Goal: Task Accomplishment & Management: Complete application form

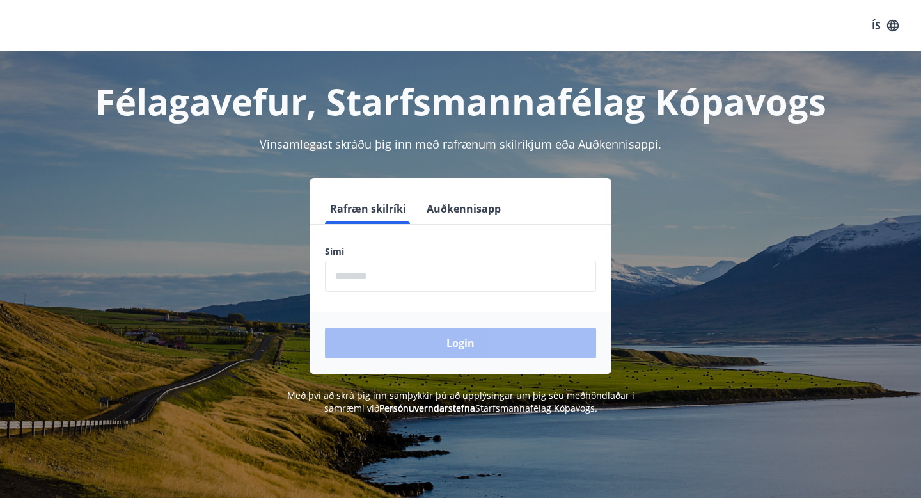
click at [367, 285] on input "phone" at bounding box center [460, 275] width 271 height 31
type input "********"
click at [480, 354] on div "Login" at bounding box center [461, 342] width 302 height 61
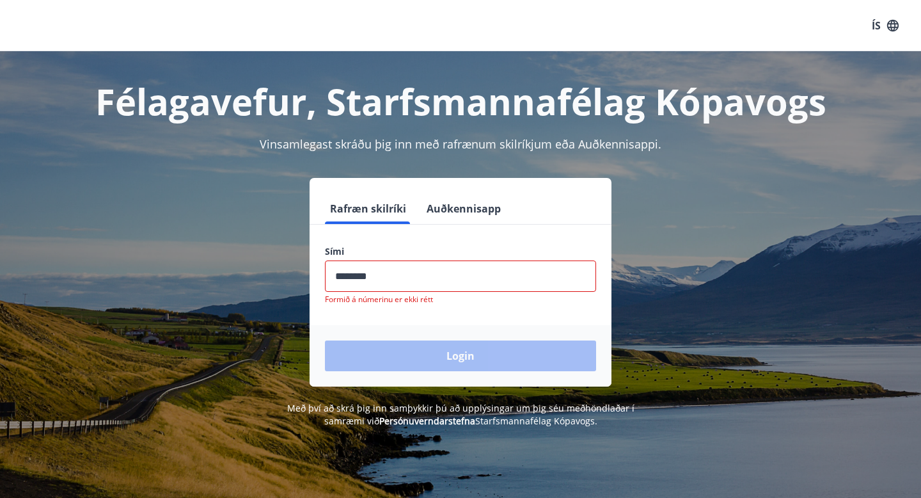
click at [474, 283] on input "phone" at bounding box center [460, 275] width 271 height 31
click at [445, 352] on div "Login" at bounding box center [461, 355] width 302 height 61
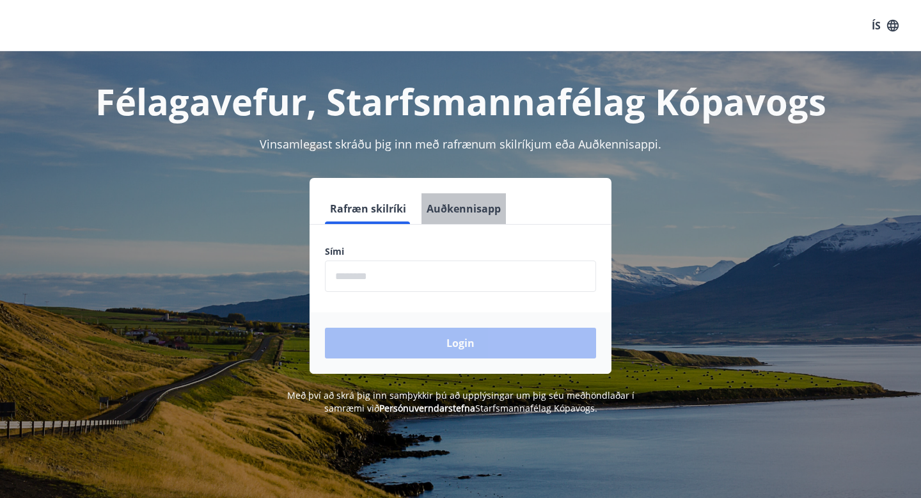
click at [485, 216] on button "Auðkennisapp" at bounding box center [464, 208] width 84 height 31
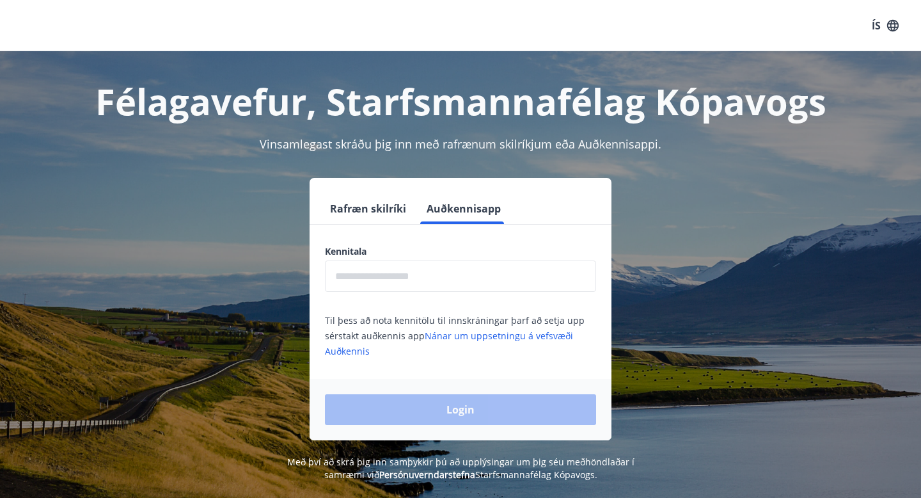
click at [363, 213] on button "Rafræn skilríki" at bounding box center [368, 208] width 86 height 31
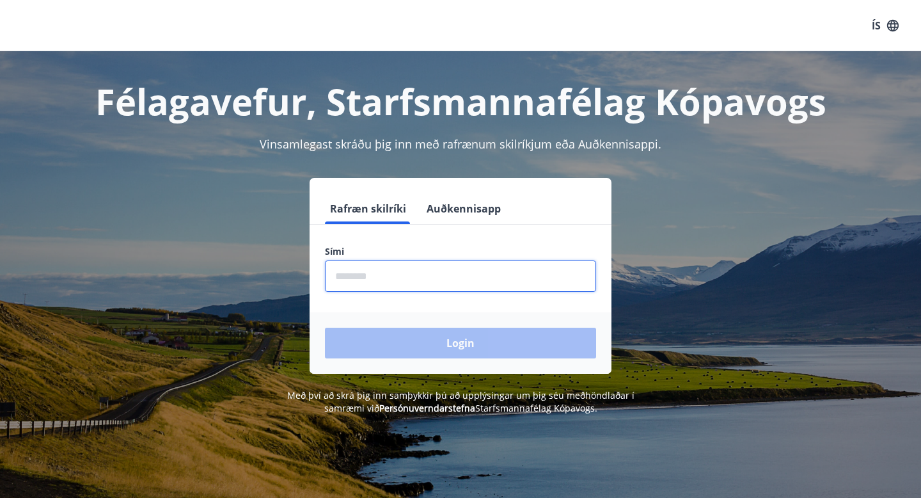
click at [397, 282] on input "phone" at bounding box center [460, 275] width 271 height 31
type input "********"
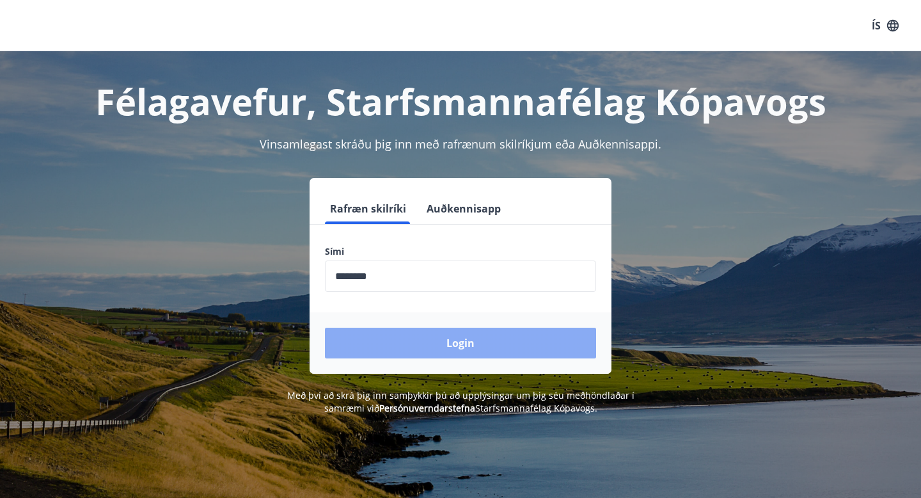
click at [424, 345] on button "Login" at bounding box center [460, 343] width 271 height 31
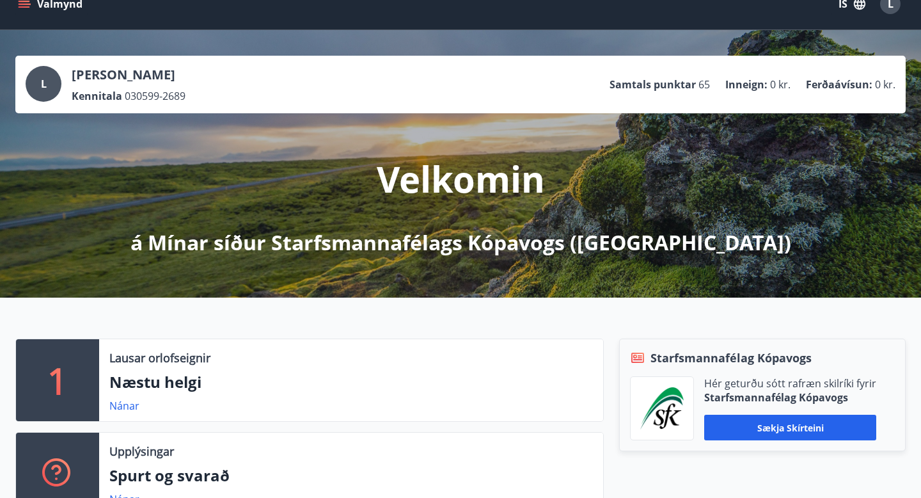
scroll to position [2, 0]
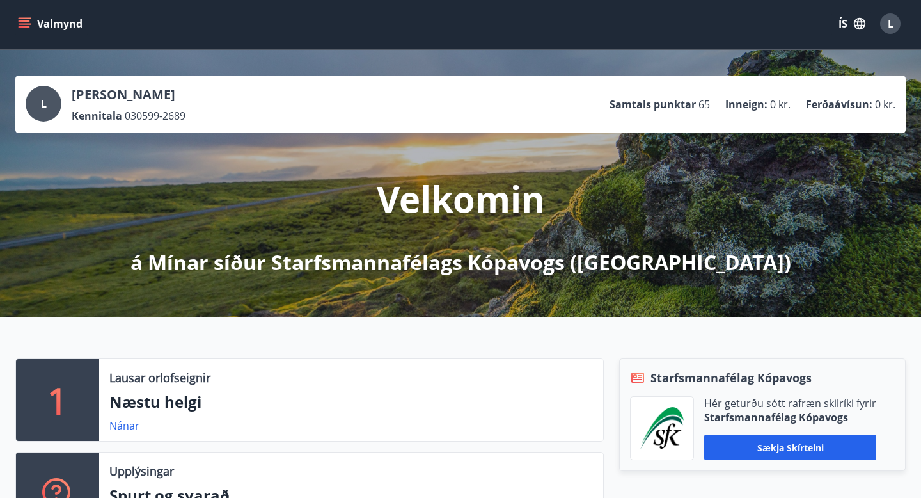
click at [661, 96] on ul "Samtals punktar 65 Inneign : 0 kr. Ferðaávísun : 0 kr." at bounding box center [753, 104] width 286 height 24
click at [677, 104] on p "Samtals punktar" at bounding box center [653, 104] width 86 height 14
click at [696, 106] on p "Samtals punktar" at bounding box center [653, 104] width 86 height 14
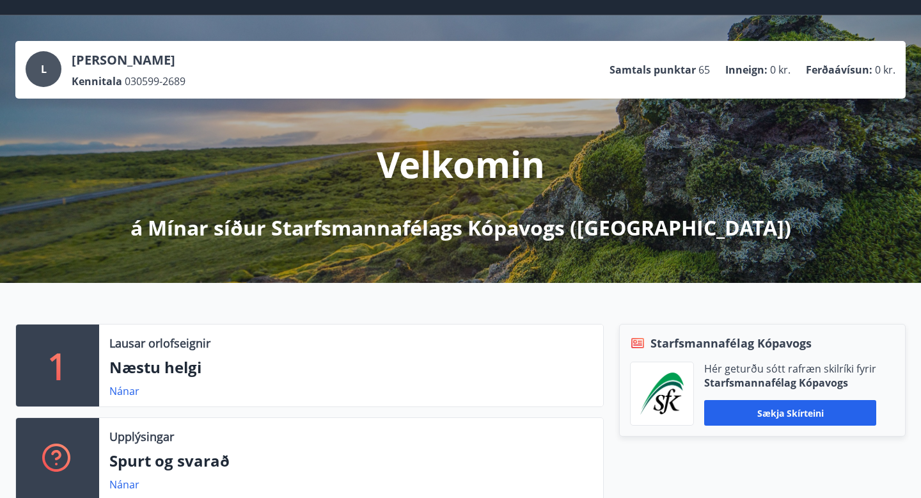
scroll to position [0, 0]
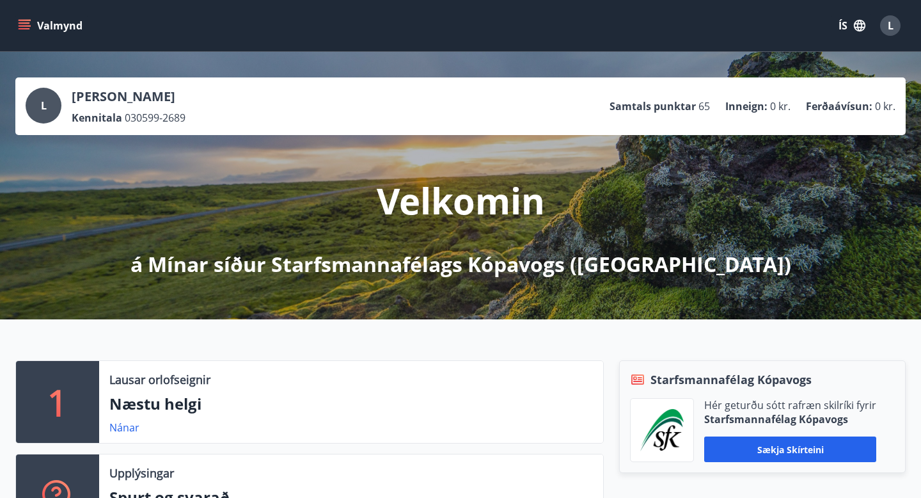
click at [53, 30] on button "Valmynd" at bounding box center [51, 25] width 72 height 23
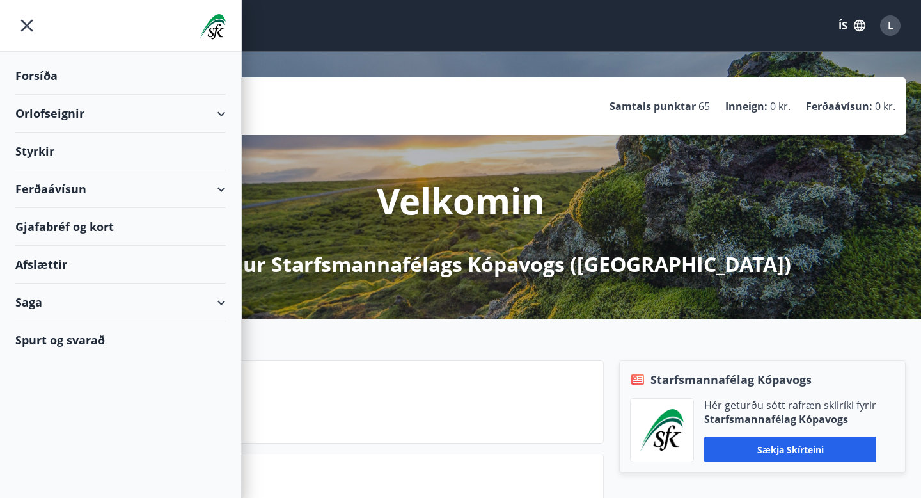
click at [77, 95] on div "Styrkir" at bounding box center [120, 76] width 210 height 38
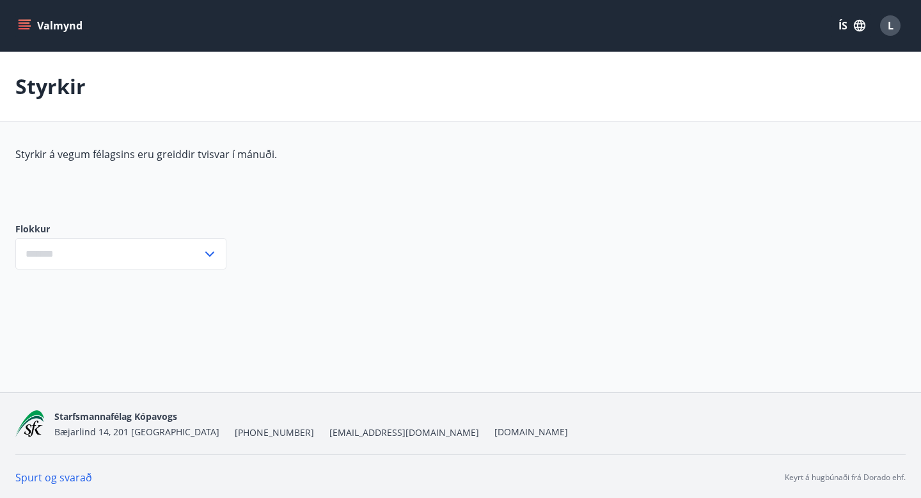
type input "***"
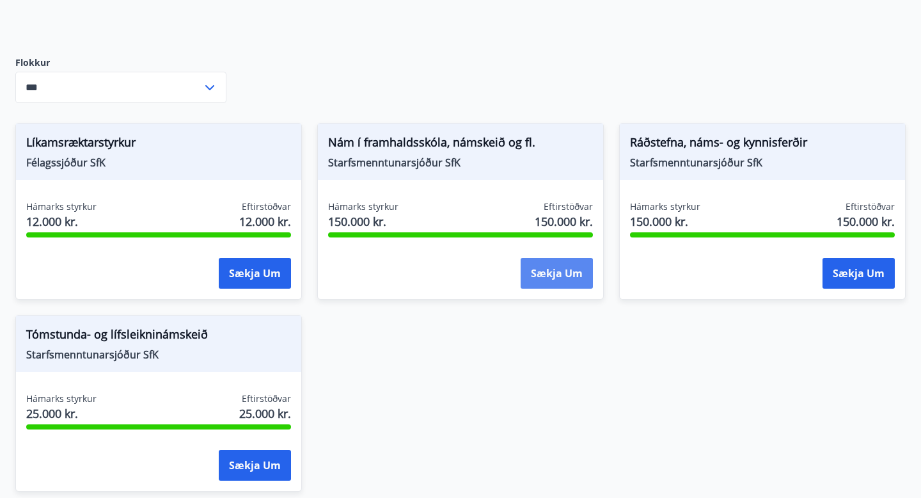
scroll to position [155, 0]
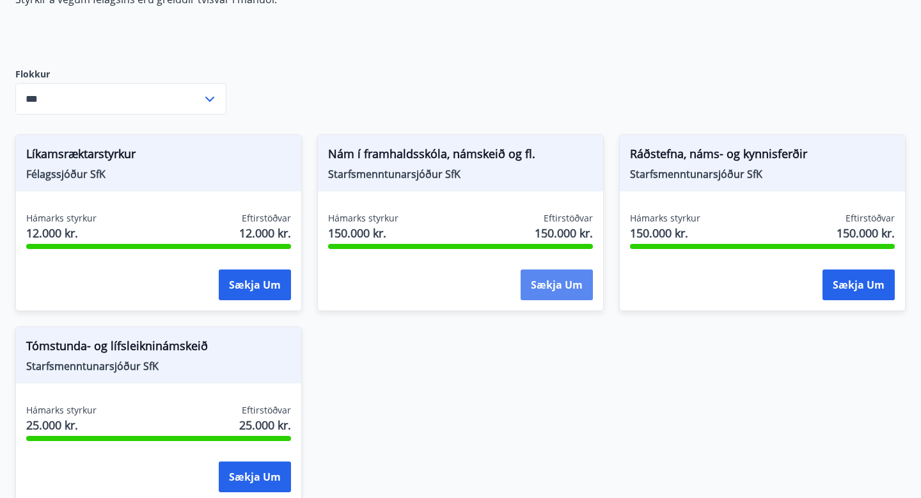
click at [552, 280] on button "Sækja um" at bounding box center [557, 284] width 72 height 31
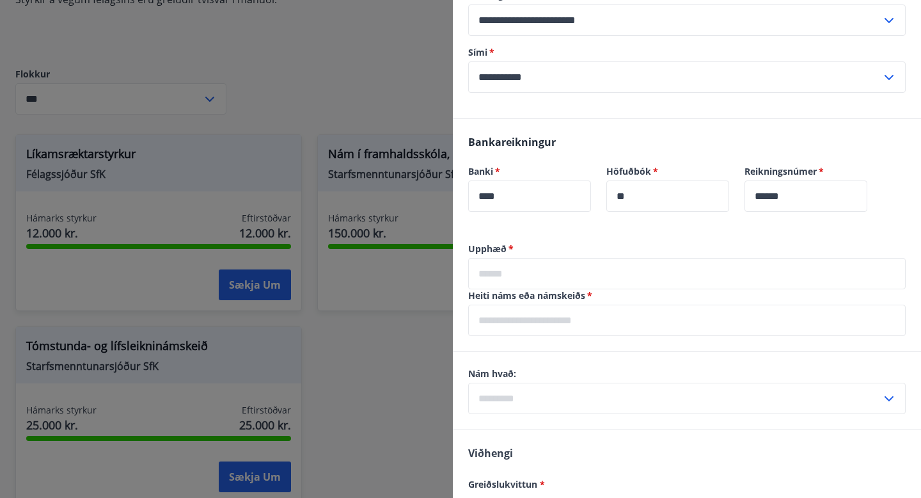
scroll to position [586, 0]
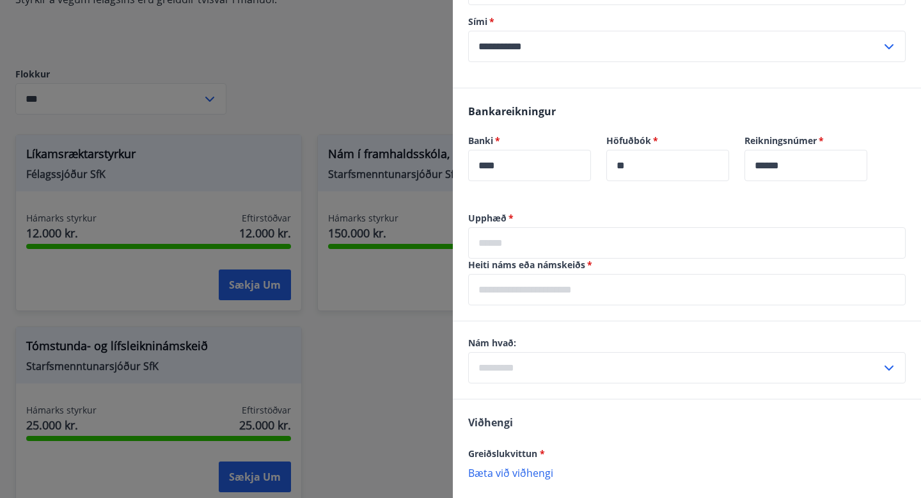
click at [659, 253] on input "text" at bounding box center [687, 242] width 438 height 31
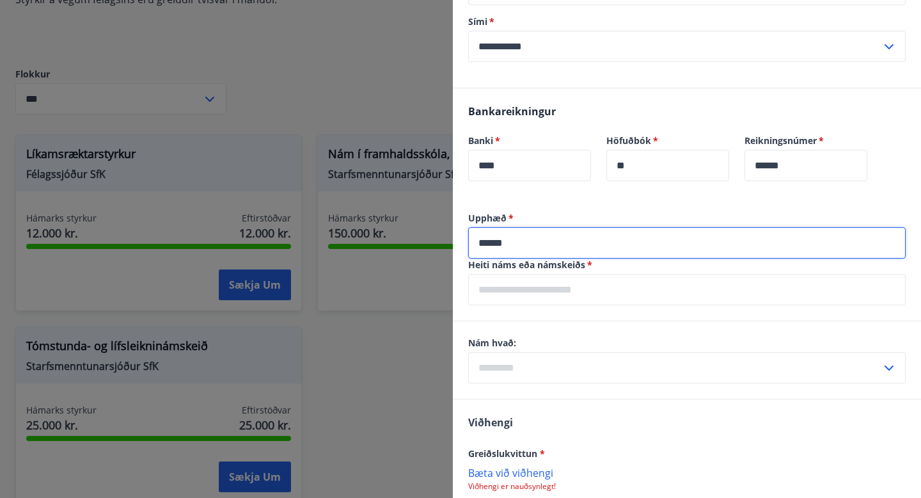
type input "******"
click at [621, 294] on input "text" at bounding box center [687, 289] width 438 height 31
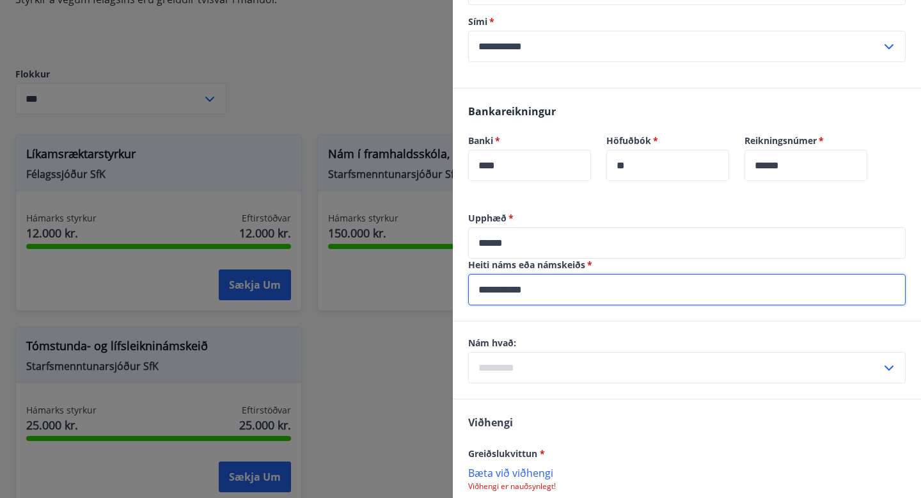
type input "**********"
click at [634, 372] on input "text" at bounding box center [674, 367] width 413 height 31
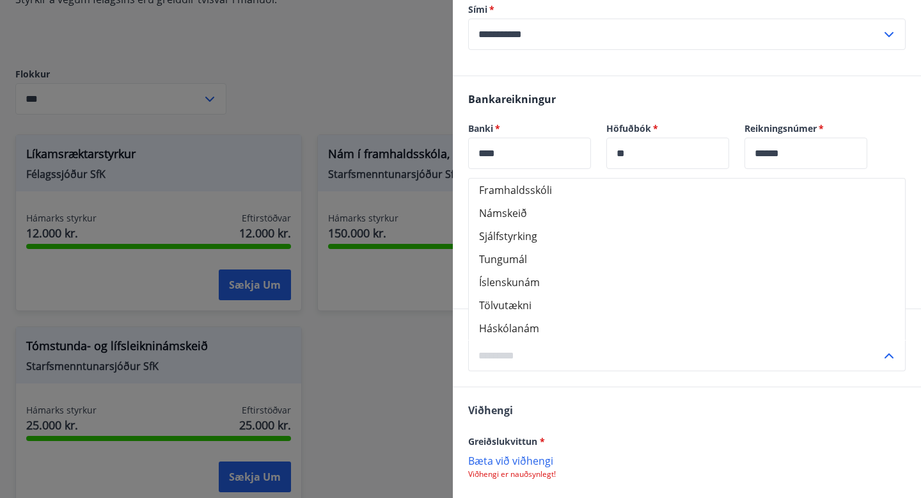
scroll to position [596, 0]
click at [561, 327] on li "Háskólanám" at bounding box center [687, 330] width 436 height 23
type input "**********"
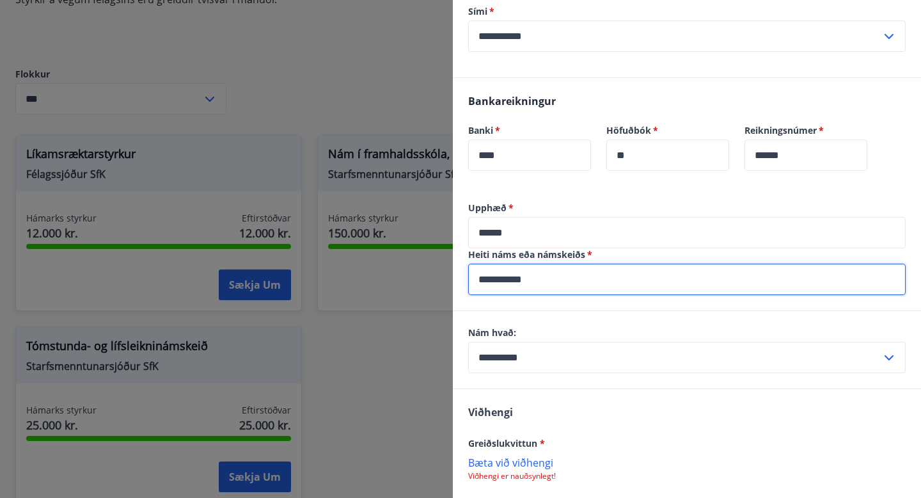
click at [561, 294] on input "**********" at bounding box center [687, 279] width 438 height 31
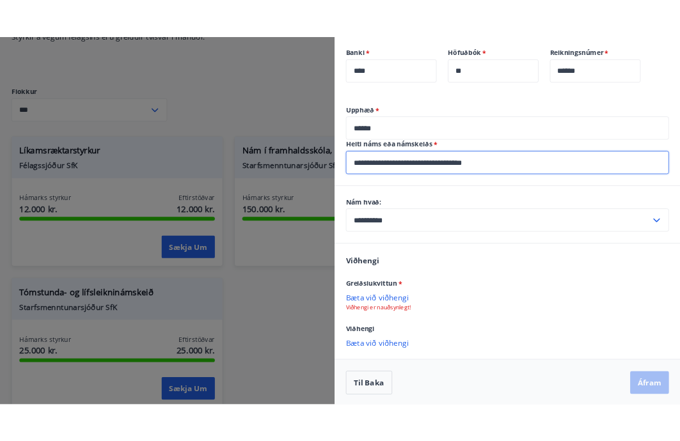
scroll to position [707, 0]
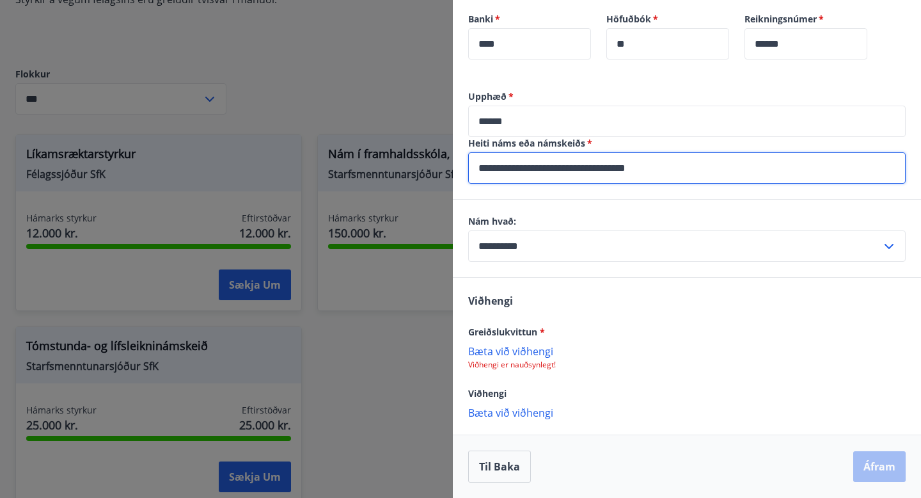
type input "**********"
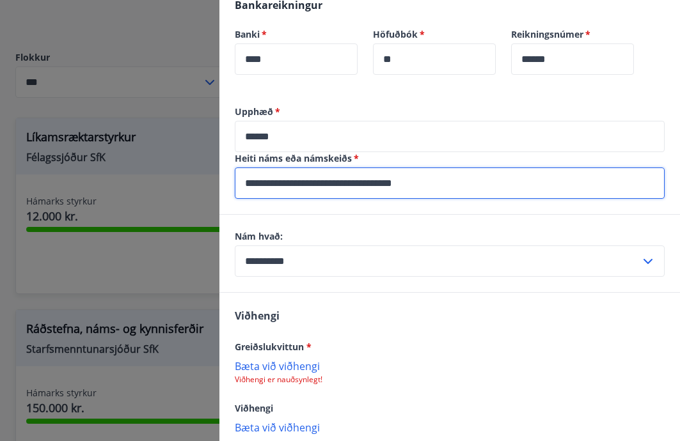
click at [291, 359] on p "Bæta við viðhengi" at bounding box center [450, 365] width 430 height 13
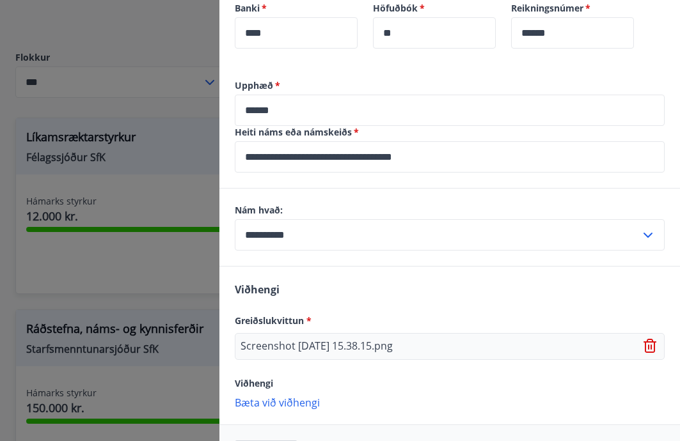
scroll to position [765, 0]
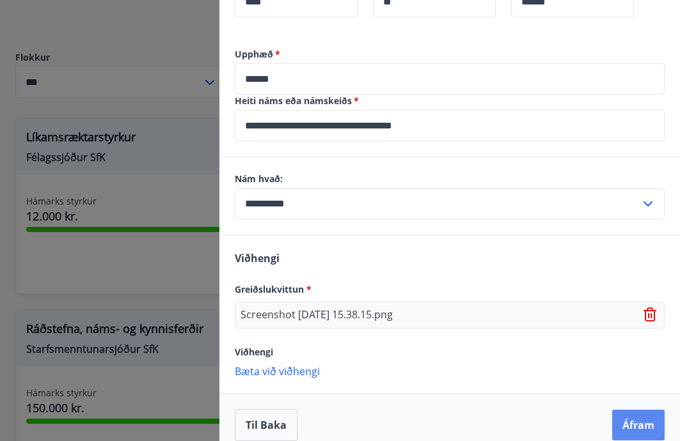
click at [653, 410] on button "Áfram" at bounding box center [638, 425] width 52 height 31
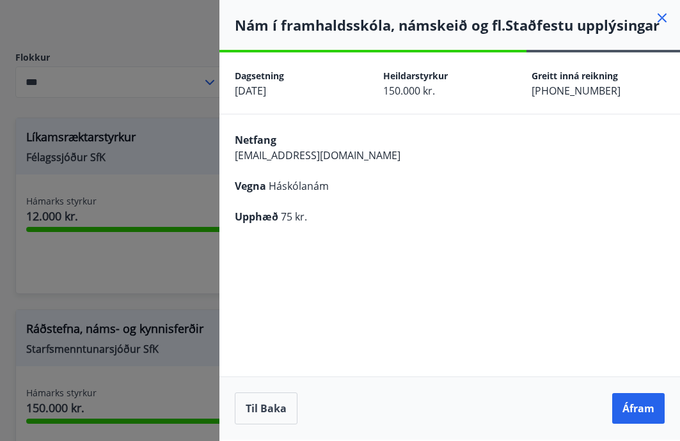
scroll to position [0, 0]
click at [653, 410] on button "Áfram" at bounding box center [638, 408] width 52 height 31
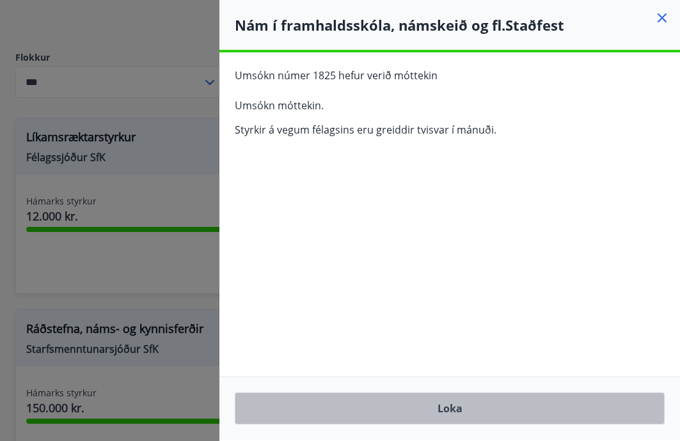
click at [475, 409] on button "Loka" at bounding box center [450, 409] width 430 height 32
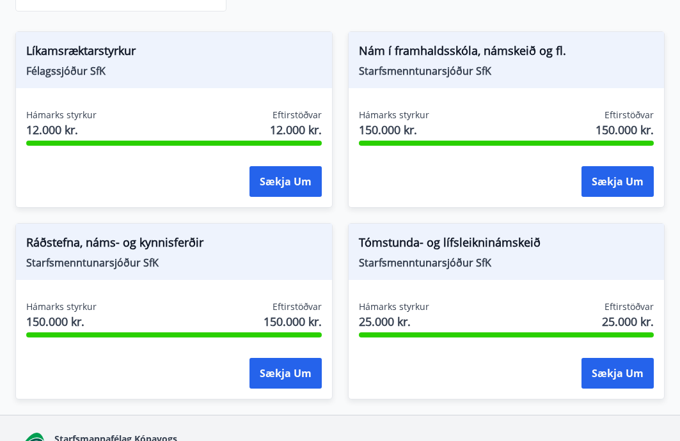
scroll to position [238, 0]
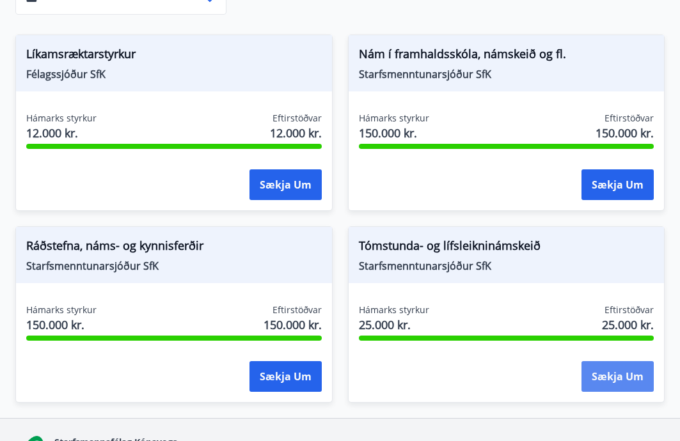
click at [606, 382] on button "Sækja um" at bounding box center [617, 376] width 72 height 31
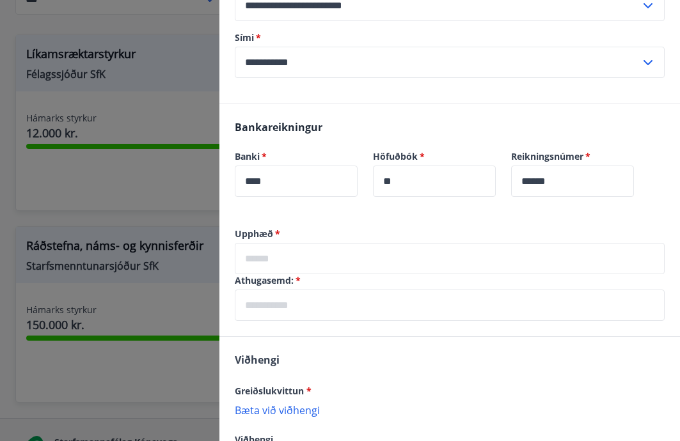
scroll to position [484, 0]
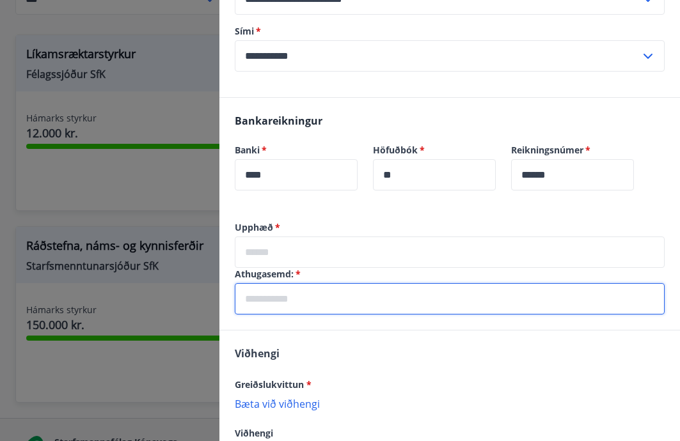
click at [444, 283] on input "text" at bounding box center [450, 298] width 430 height 31
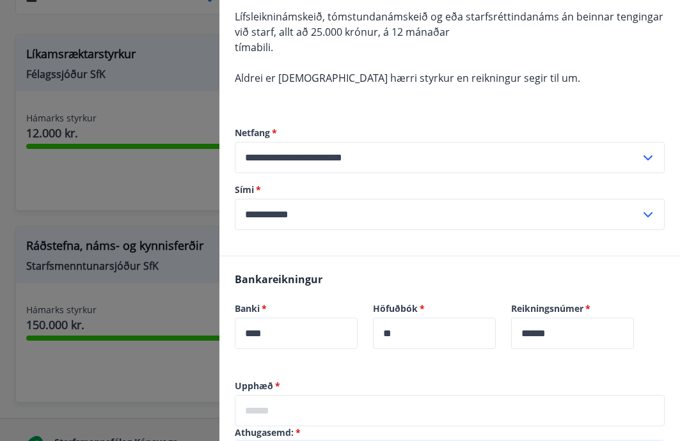
scroll to position [324, 0]
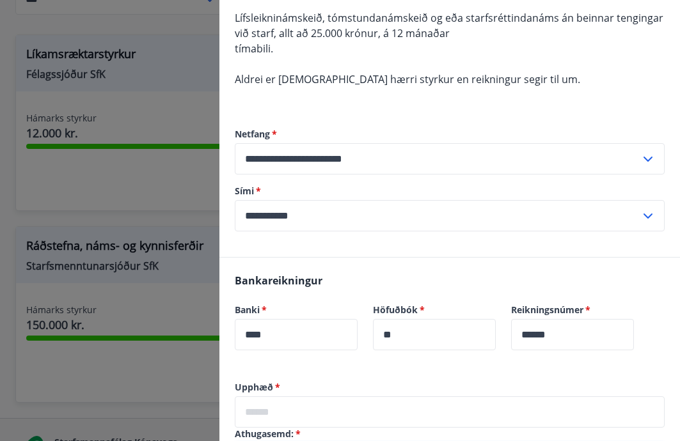
click at [164, 225] on div at bounding box center [340, 220] width 680 height 441
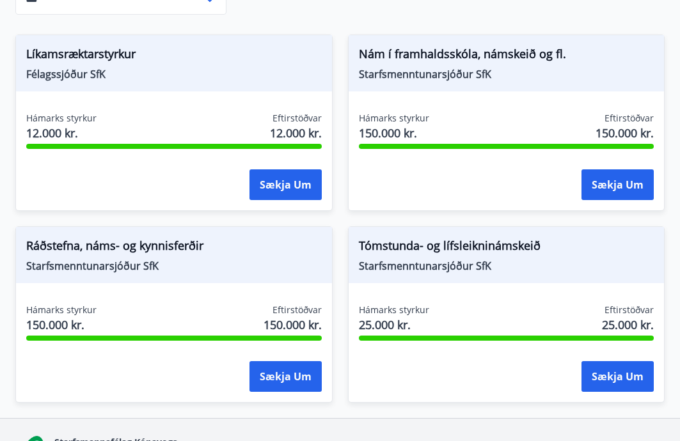
scroll to position [0, 0]
